Goal: Information Seeking & Learning: Find specific fact

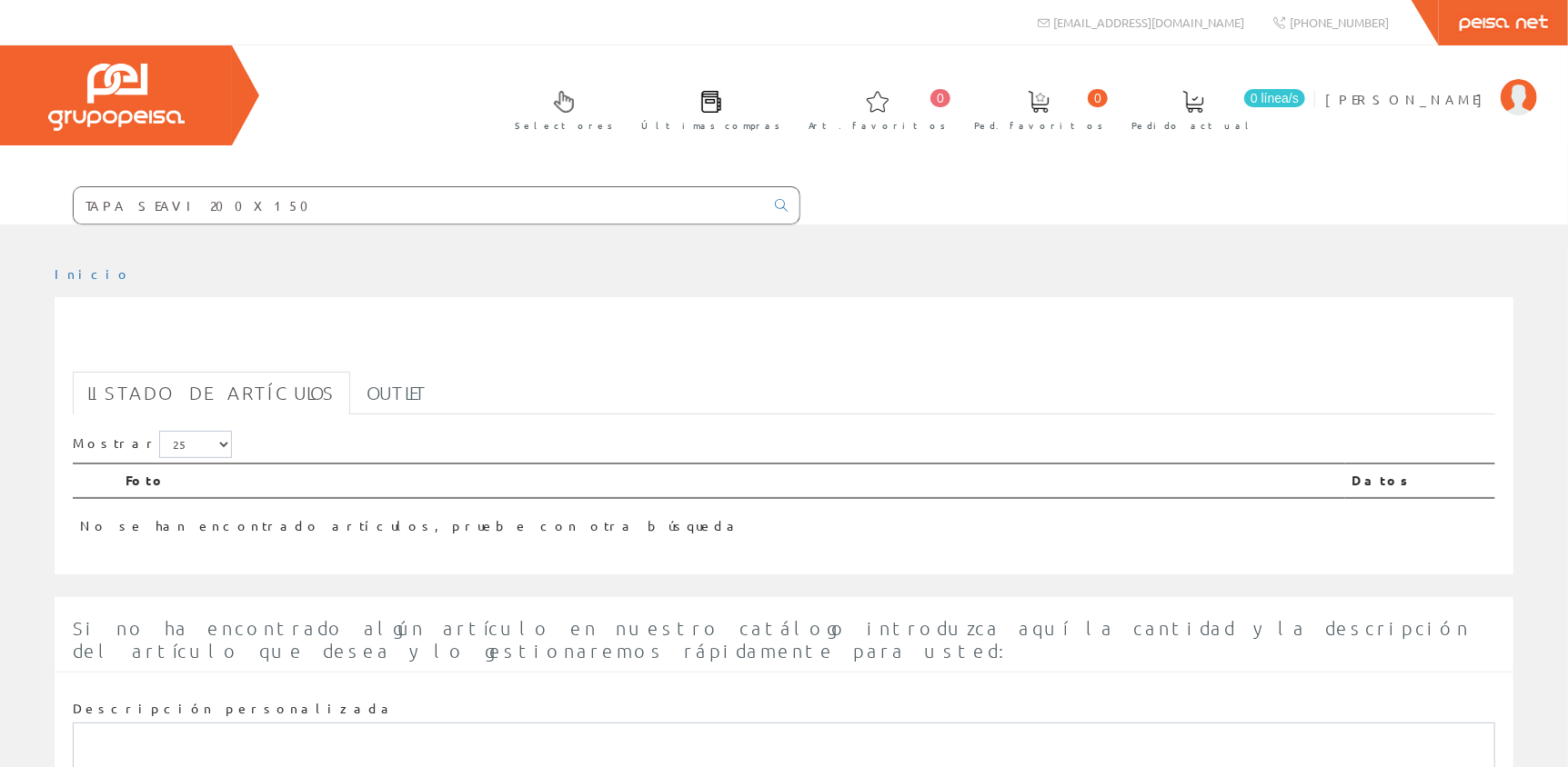
click at [222, 196] on input "TAPA SEAVI 200X150" at bounding box center [419, 205] width 691 height 36
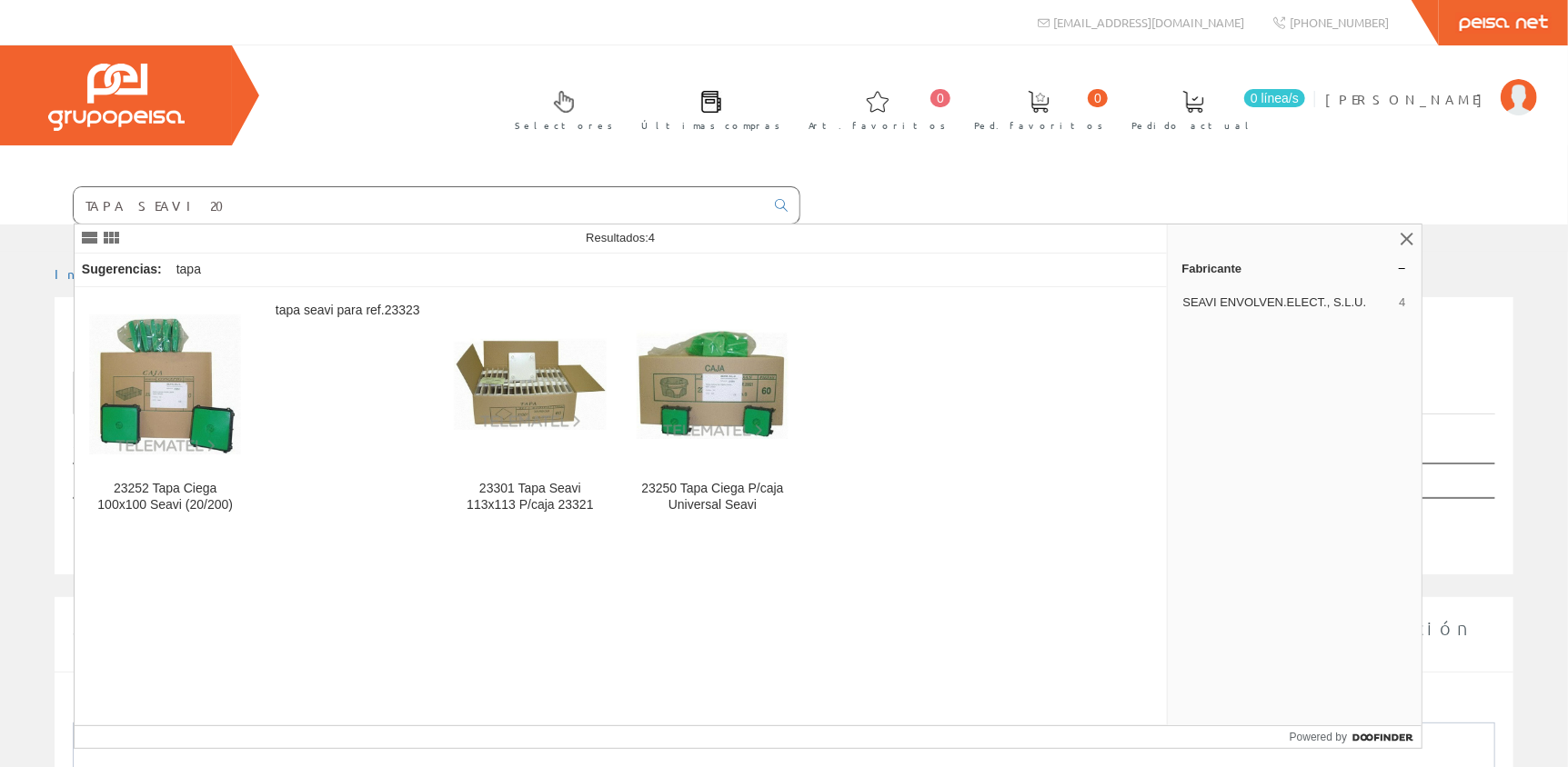
drag, startPoint x: 207, startPoint y: 209, endPoint x: 7, endPoint y: 196, distance: 200.4
click at [7, 196] on form "TAPA SEAVI 20" at bounding box center [400, 205] width 801 height 38
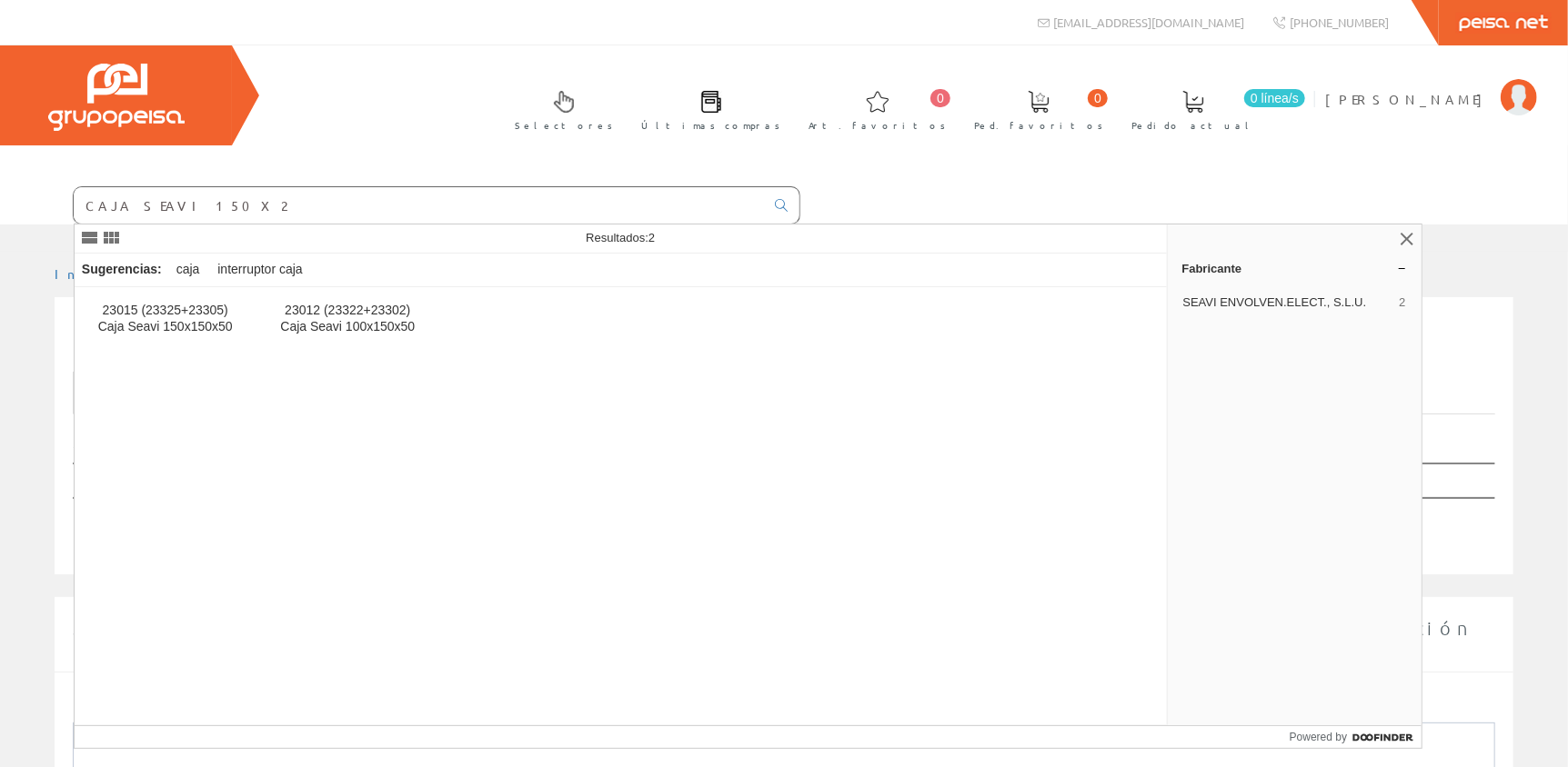
drag, startPoint x: 165, startPoint y: 200, endPoint x: 0, endPoint y: 182, distance: 166.0
click at [0, 196] on form "CAJA SEAVI 150X2" at bounding box center [400, 205] width 801 height 38
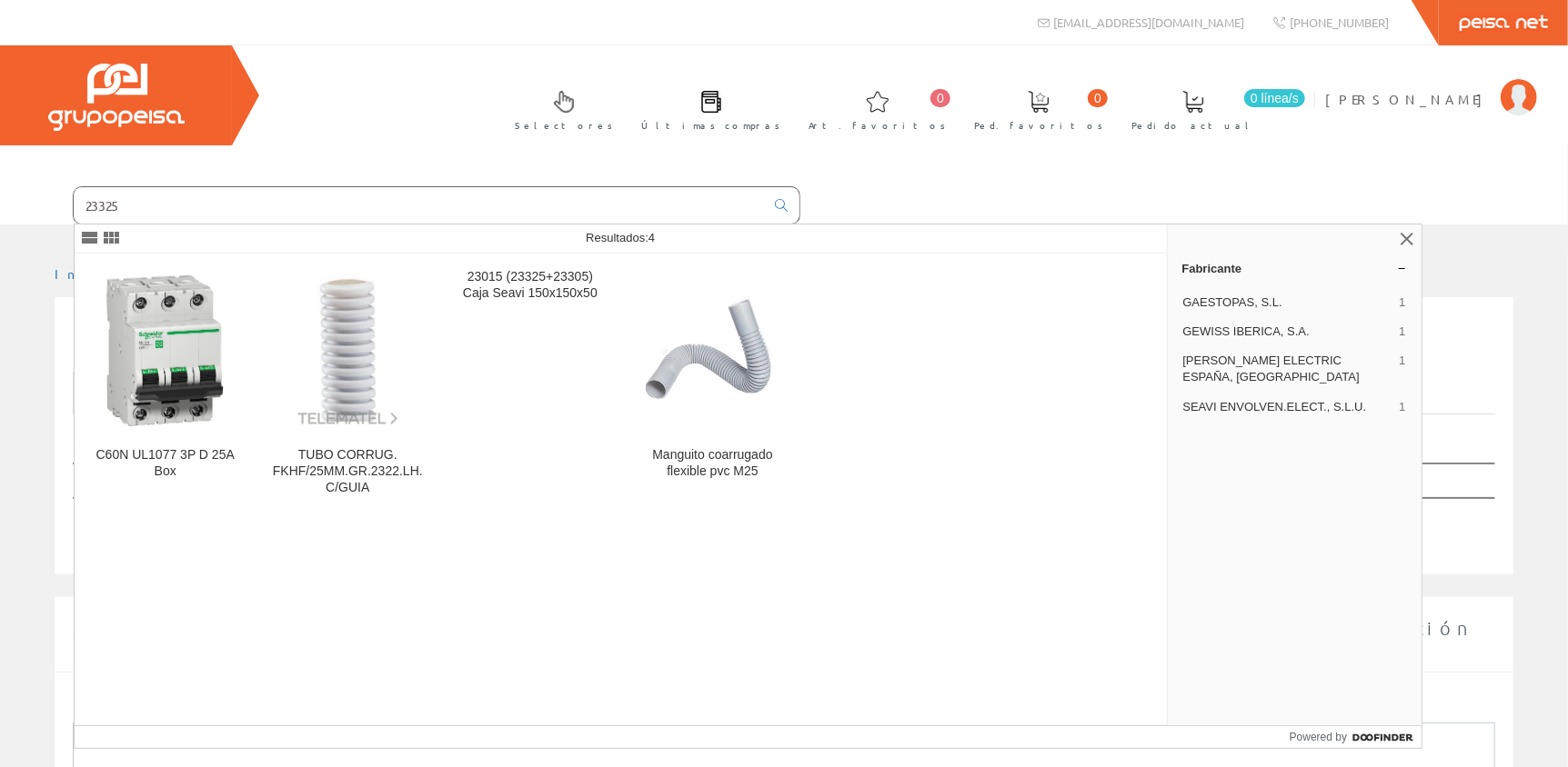
type input "23325"
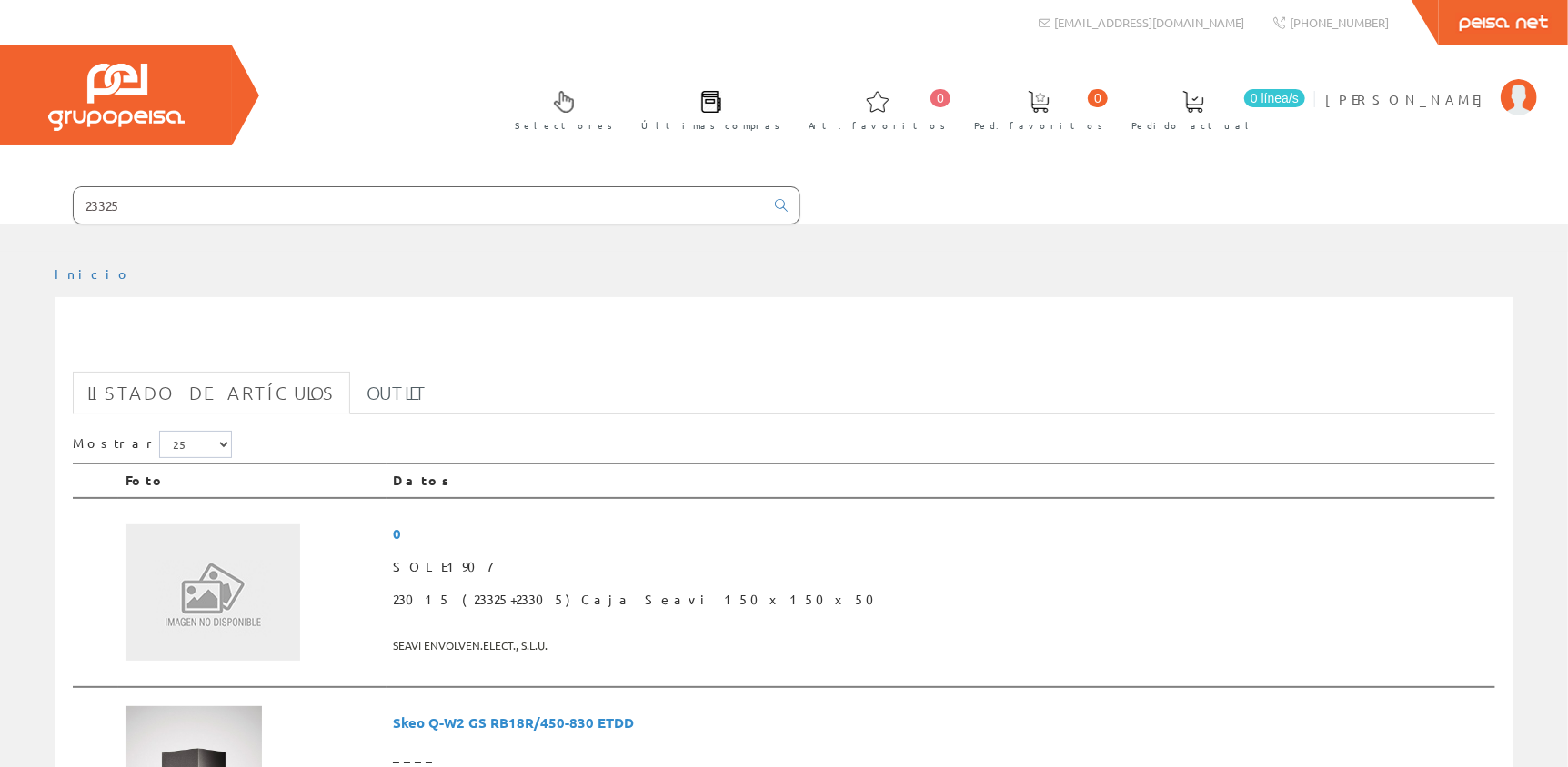
drag, startPoint x: 132, startPoint y: 200, endPoint x: 4, endPoint y: 204, distance: 128.1
click at [4, 204] on form "23325" at bounding box center [400, 205] width 801 height 38
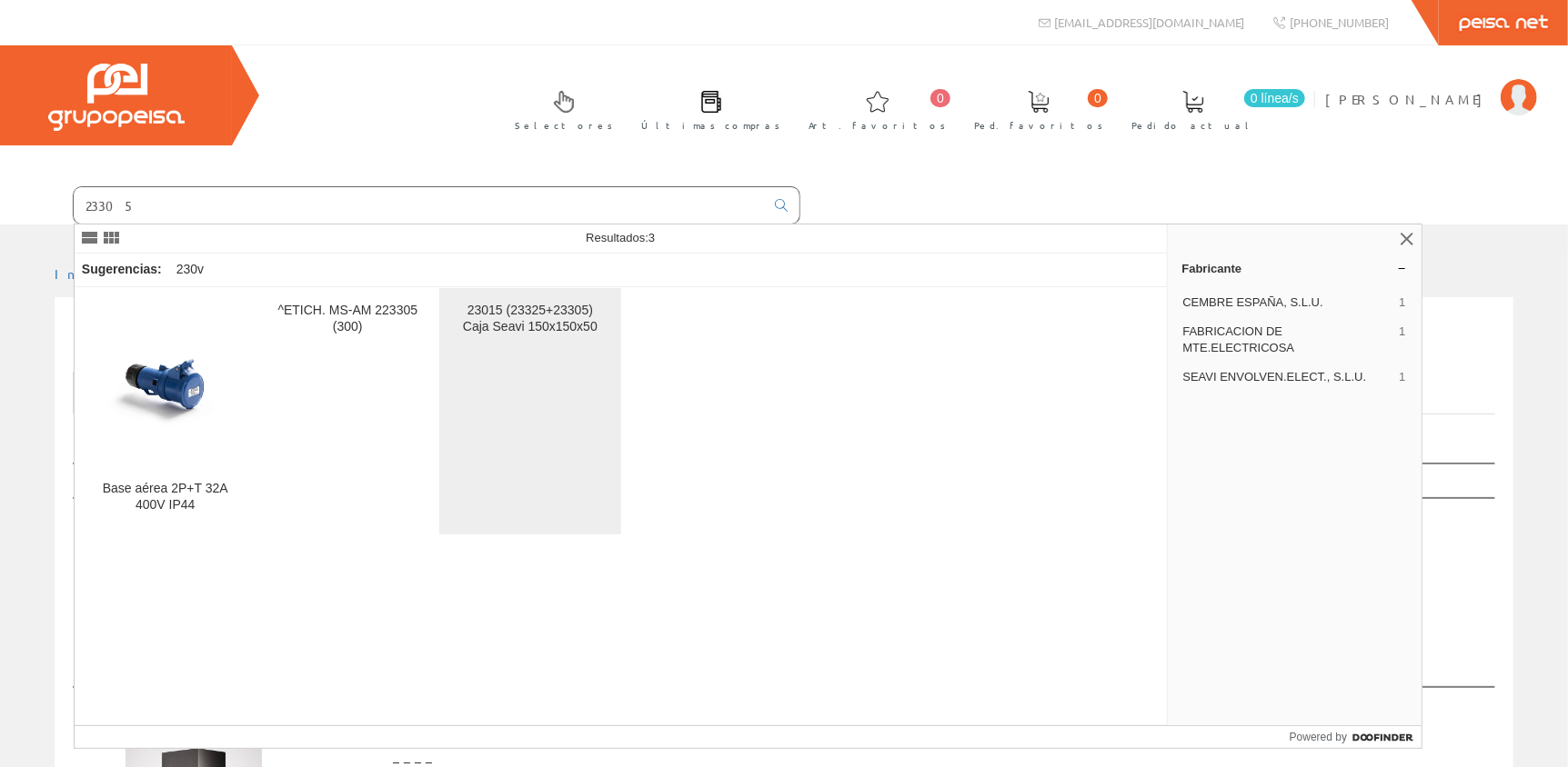
type input "23305"
click at [541, 328] on div "23015 (23325+23305) Caja Seavi 150x150x50" at bounding box center [529, 319] width 153 height 33
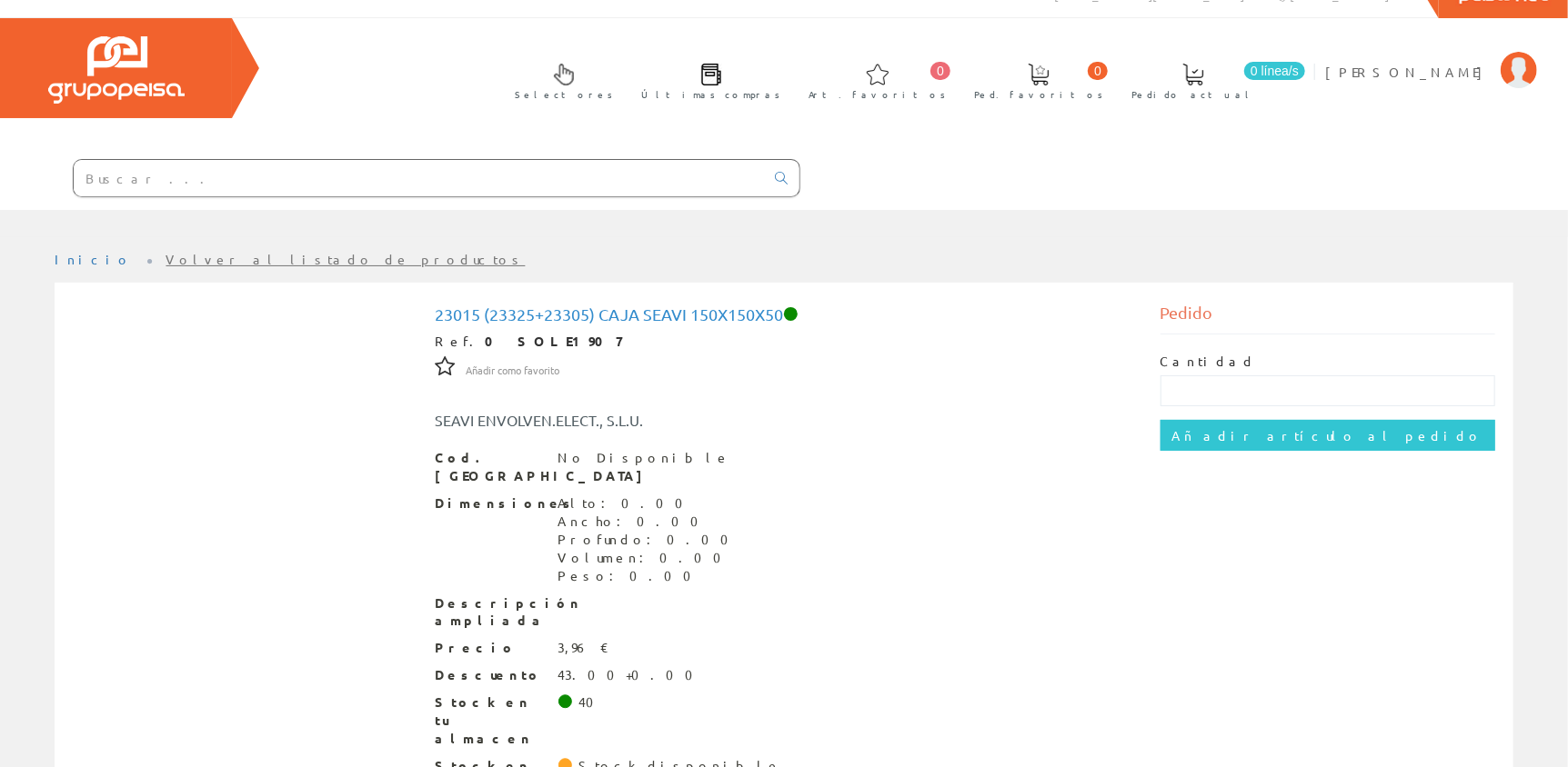
scroll to position [77, 0]
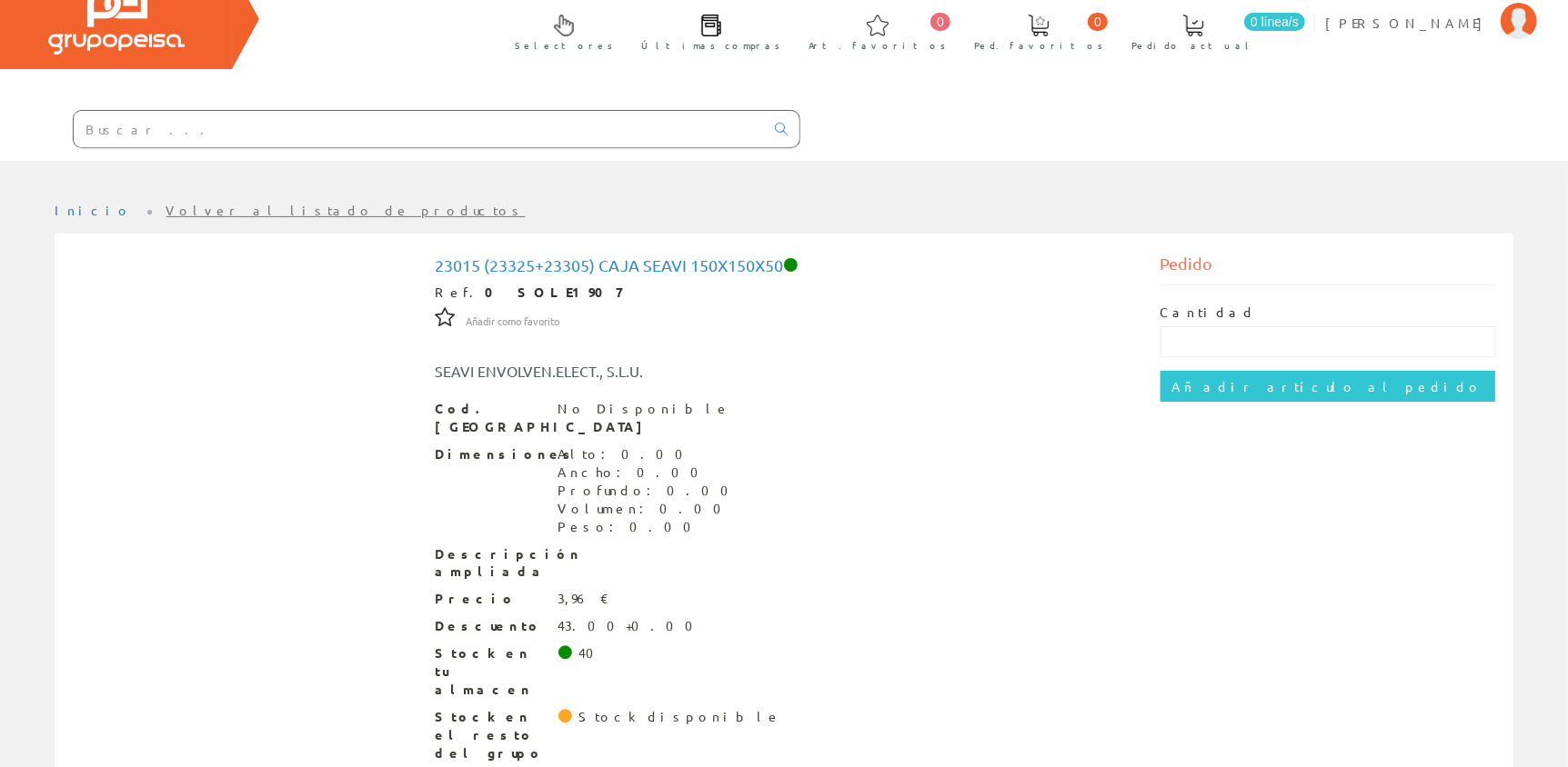
click at [193, 141] on input "text" at bounding box center [419, 128] width 691 height 36
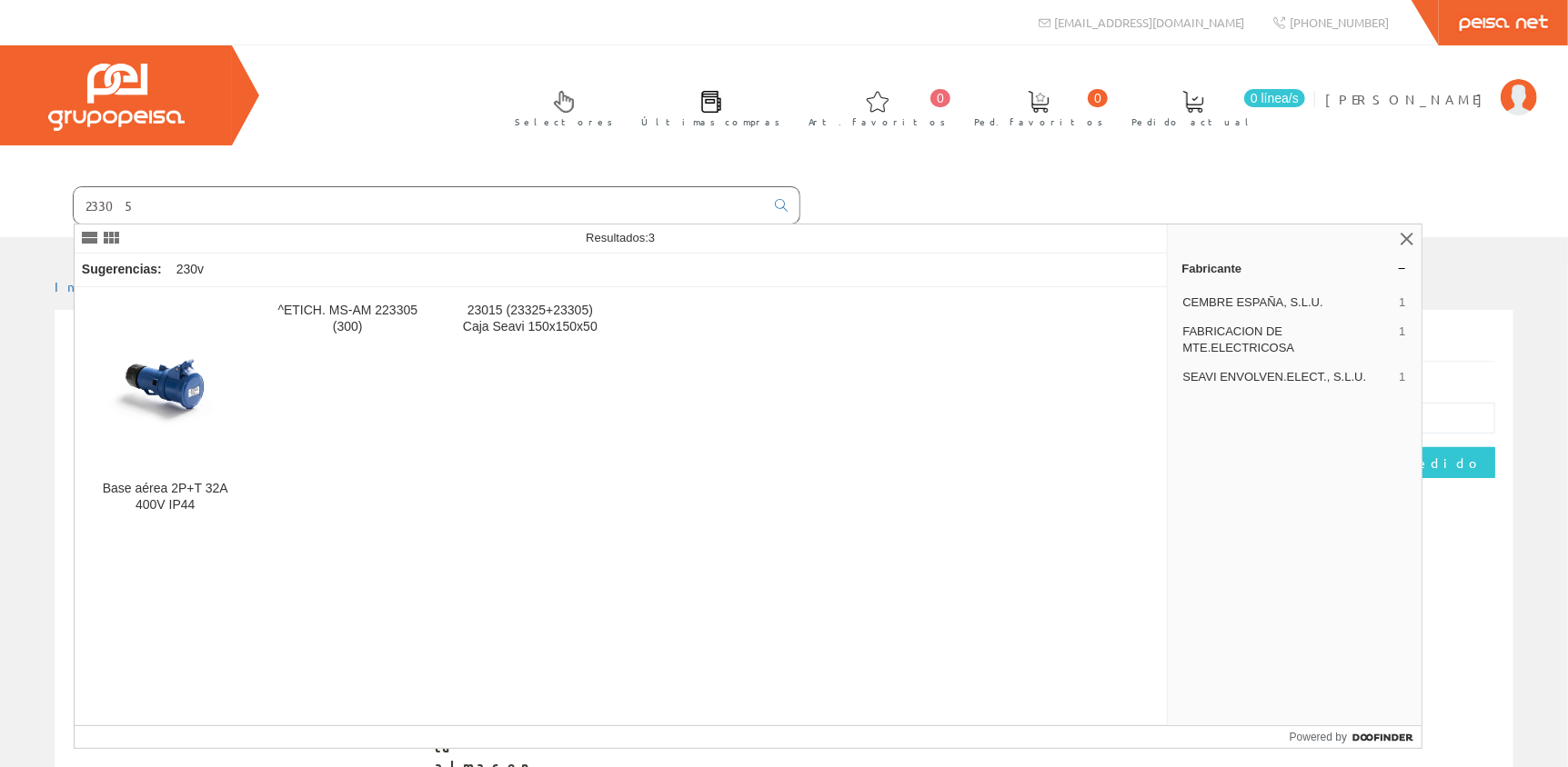
type input "23305"
